Goal: Task Accomplishment & Management: Complete application form

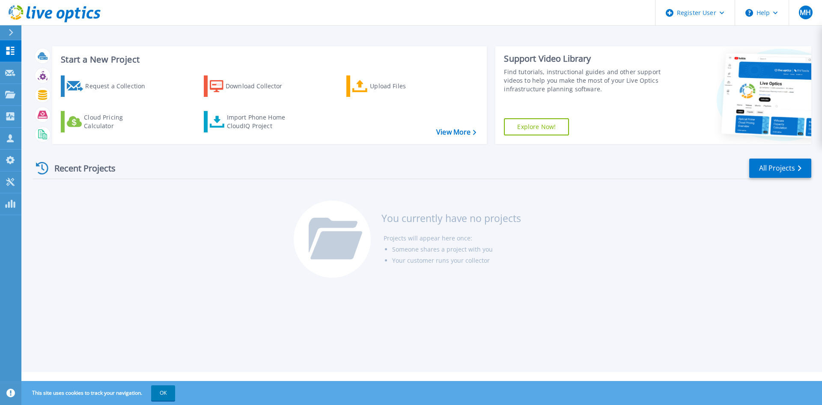
click at [159, 85] on div "Request a Collection Download Collector Upload Files Cloud Pricing Calculator I…" at bounding box center [268, 103] width 429 height 71
click at [138, 83] on div "Request a Collection" at bounding box center [119, 85] width 68 height 17
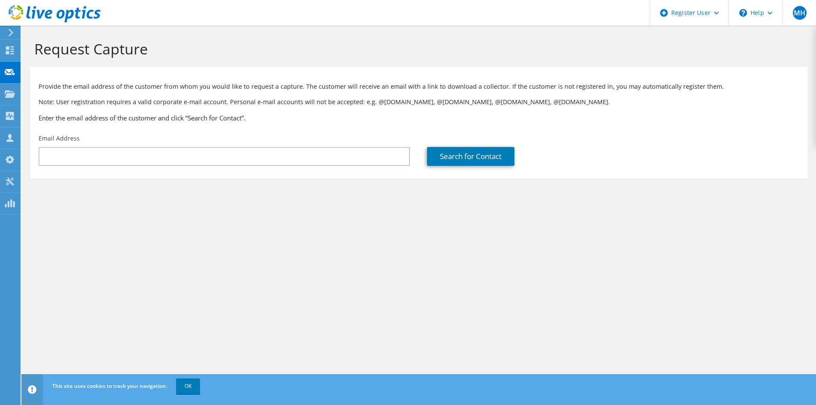
drag, startPoint x: 165, startPoint y: 134, endPoint x: 165, endPoint y: 146, distance: 12.0
click at [165, 139] on div "Email Address" at bounding box center [224, 150] width 388 height 40
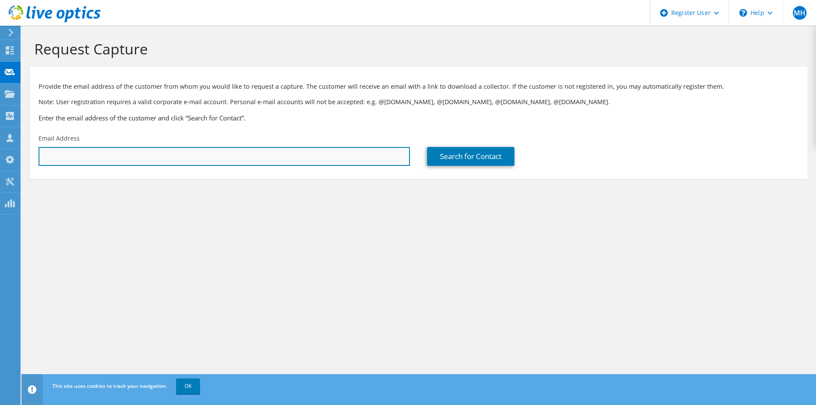
click at [159, 151] on input "text" at bounding box center [224, 156] width 371 height 19
paste input "[EMAIL_ADDRESS][DOMAIN_NAME]"
type input "[EMAIL_ADDRESS][DOMAIN_NAME]"
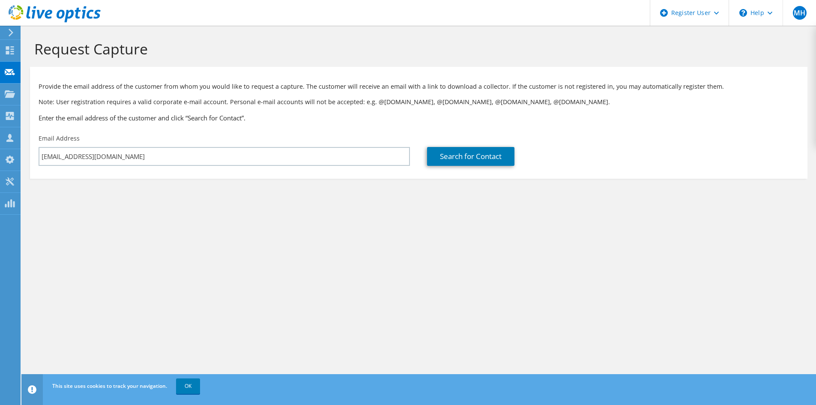
click at [367, 204] on section "Request Capture Provide the email address of the customer from whom you would l…" at bounding box center [418, 124] width 794 height 196
click at [447, 152] on link "Search for Contact" at bounding box center [470, 156] width 87 height 19
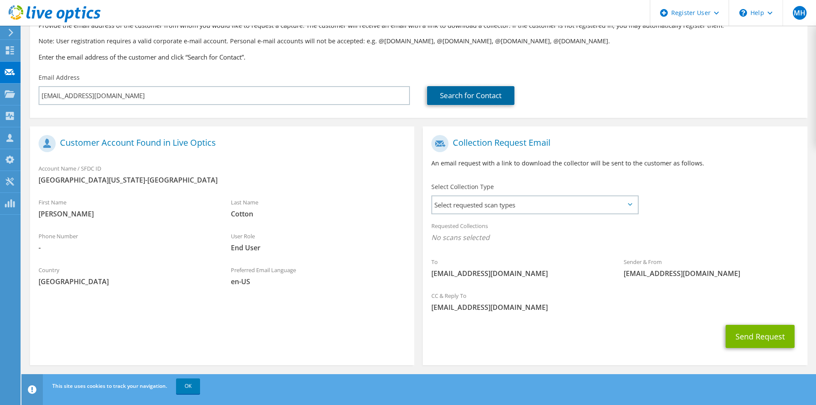
scroll to position [64, 0]
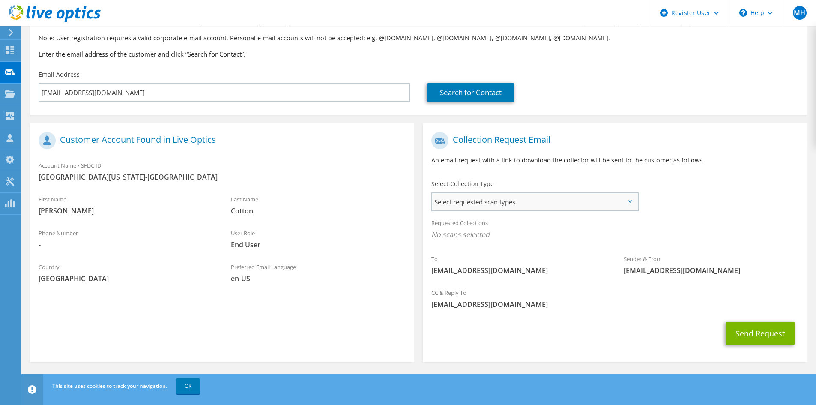
click at [494, 202] on span "Select requested scan types" at bounding box center [534, 201] width 205 height 17
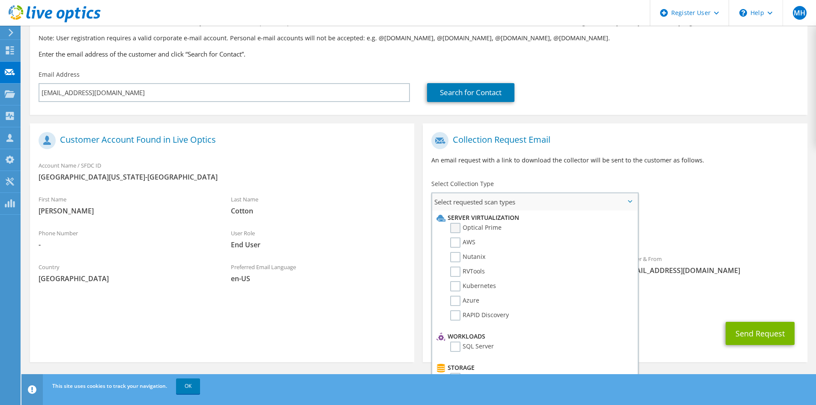
click at [497, 228] on label "Optical Prime" at bounding box center [475, 228] width 51 height 10
click at [0, 0] on input "Optical Prime" at bounding box center [0, 0] width 0 height 0
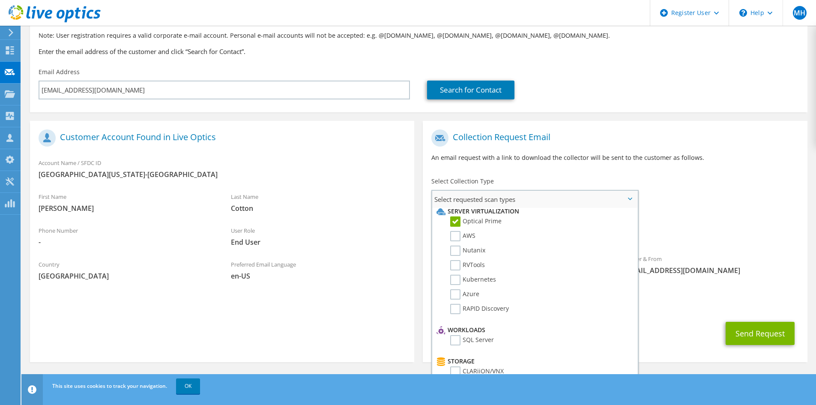
scroll to position [0, 0]
drag, startPoint x: 741, startPoint y: 153, endPoint x: 744, endPoint y: 166, distance: 13.6
click at [741, 153] on p "An email request with a link to download the collector will be sent to the cust…" at bounding box center [614, 157] width 367 height 9
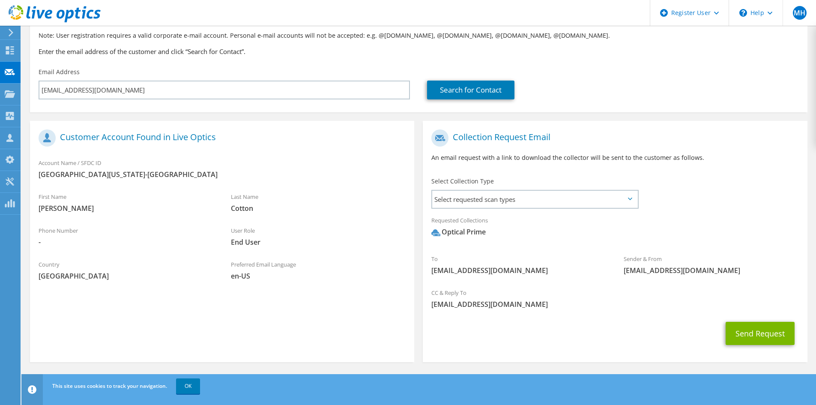
click at [753, 315] on div "CC & Reply To Matt.Hart1@dell.com" at bounding box center [615, 300] width 384 height 34
click at [753, 326] on button "Send Request" at bounding box center [759, 332] width 69 height 23
